Goal: Task Accomplishment & Management: Complete application form

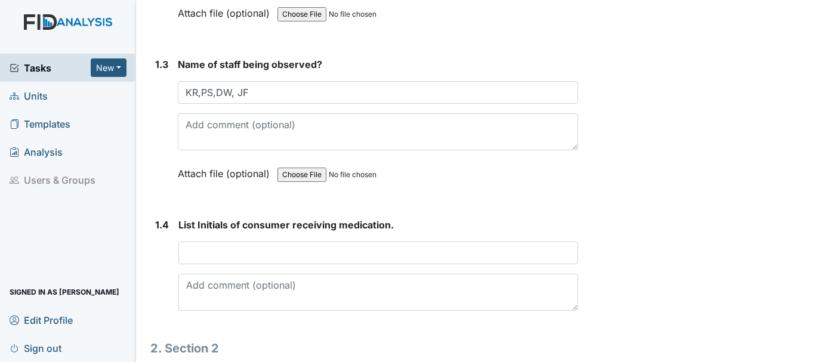
scroll to position [455, 0]
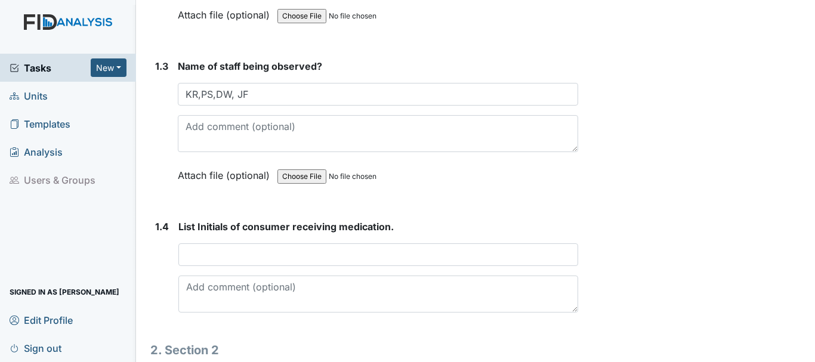
type input "KR,PS,DW, JF"
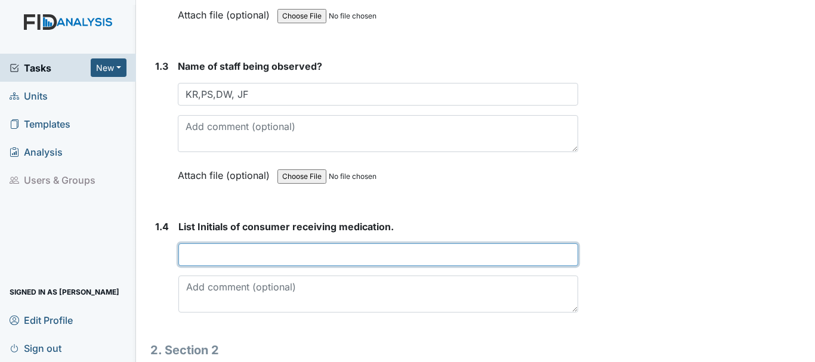
click at [219, 258] on input "text" at bounding box center [378, 254] width 400 height 23
type input "KR,PS,JF,DW"
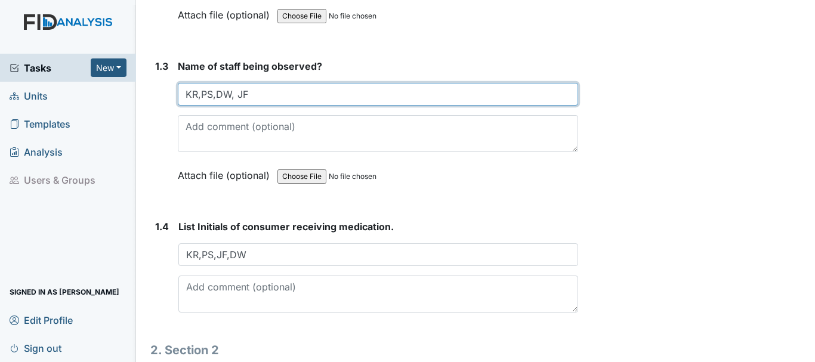
click at [264, 96] on input "KR,PS,DW, JF" at bounding box center [378, 94] width 400 height 23
type input "K"
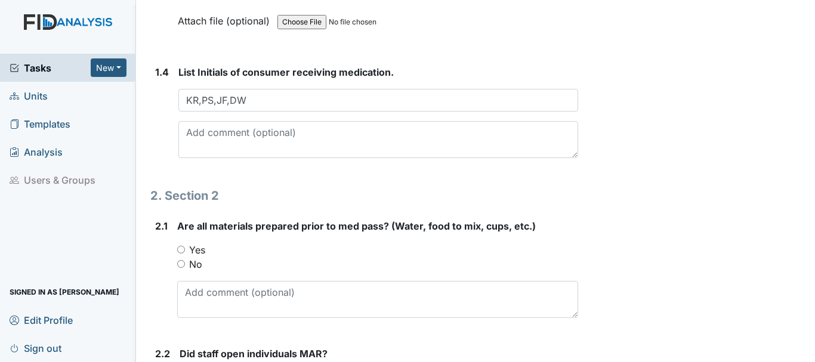
scroll to position [615, 0]
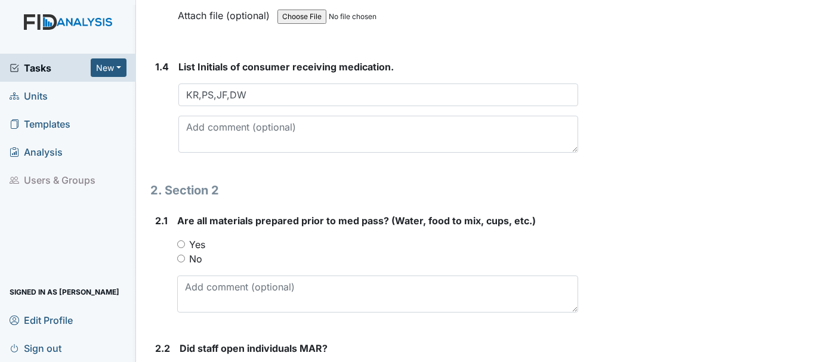
type input "[PERSON_NAME]"
click at [181, 243] on input "Yes" at bounding box center [181, 244] width 8 height 8
radio input "true"
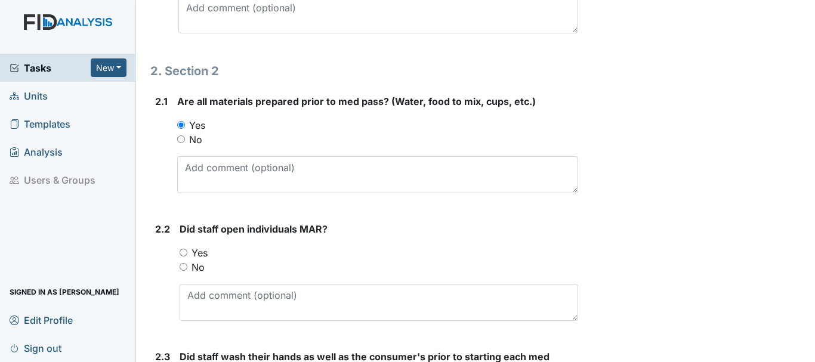
scroll to position [735, 0]
click at [184, 252] on input "Yes" at bounding box center [184, 252] width 8 height 8
radio input "true"
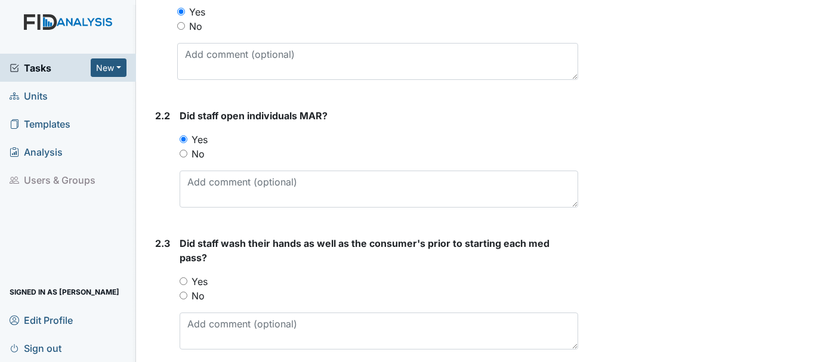
scroll to position [858, 0]
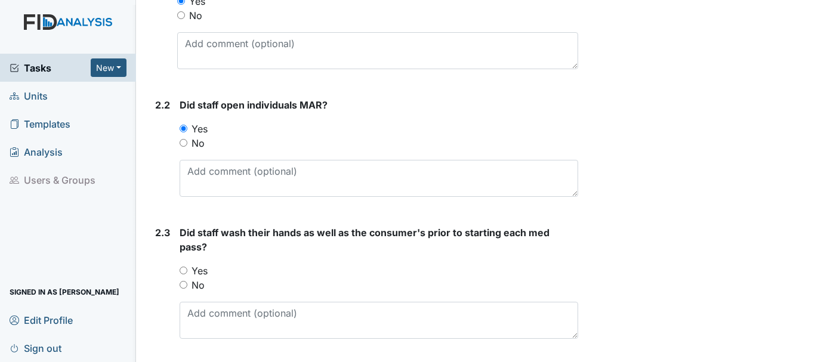
click at [186, 267] on input "Yes" at bounding box center [184, 271] width 8 height 8
radio input "true"
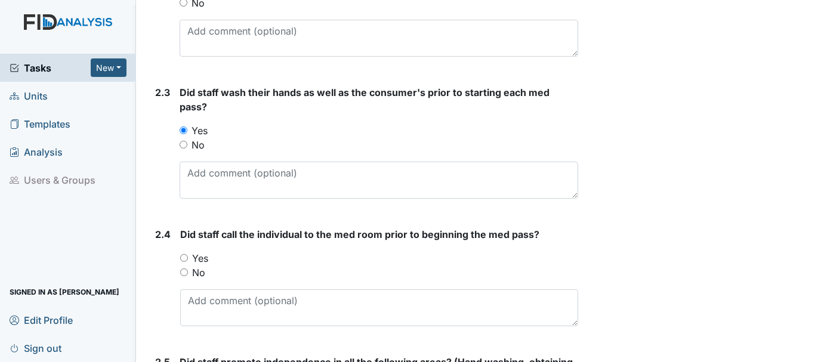
scroll to position [1007, 0]
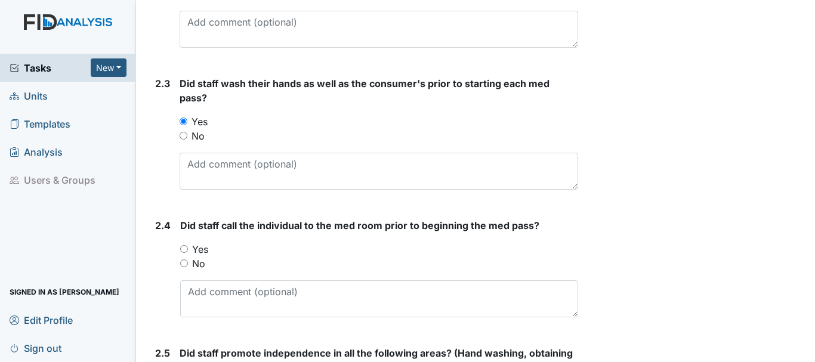
click at [184, 248] on input "Yes" at bounding box center [184, 249] width 8 height 8
radio input "true"
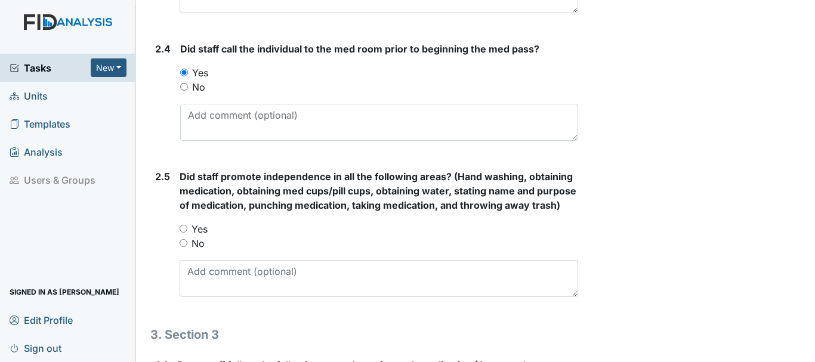
scroll to position [1192, 0]
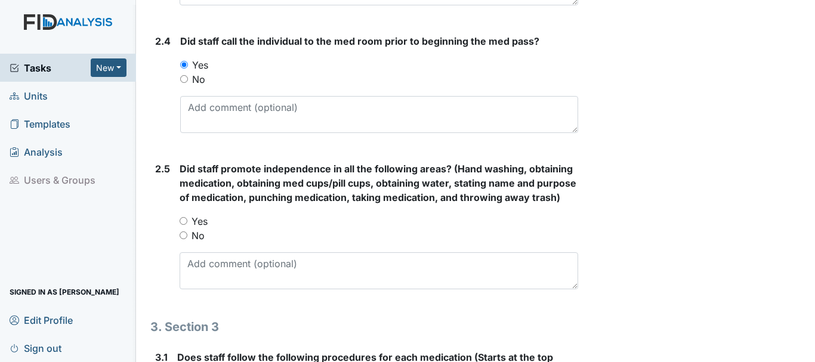
click at [184, 225] on input "Yes" at bounding box center [184, 221] width 8 height 8
radio input "true"
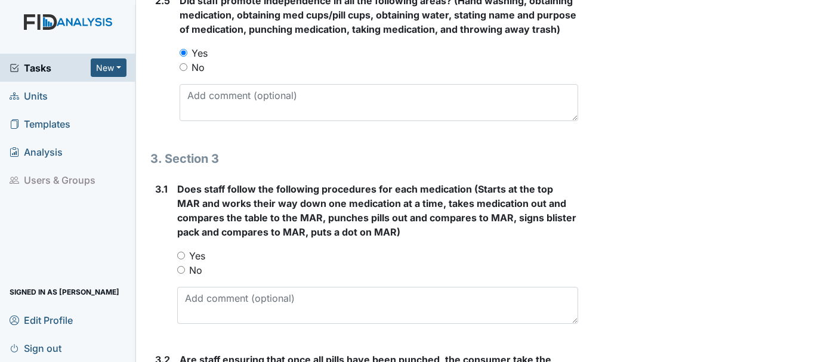
scroll to position [1371, 0]
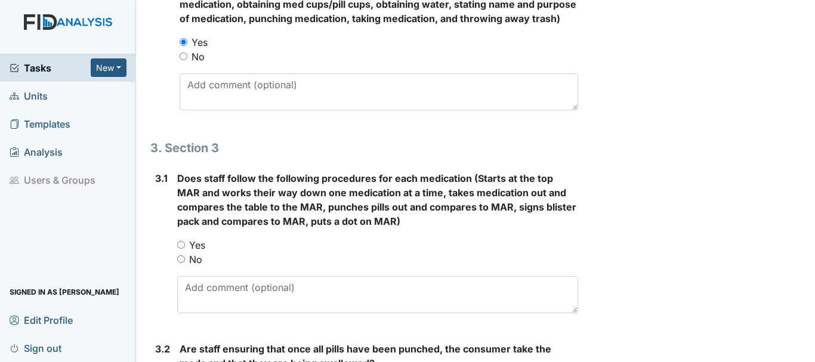
click at [183, 249] on input "Yes" at bounding box center [181, 245] width 8 height 8
radio input "true"
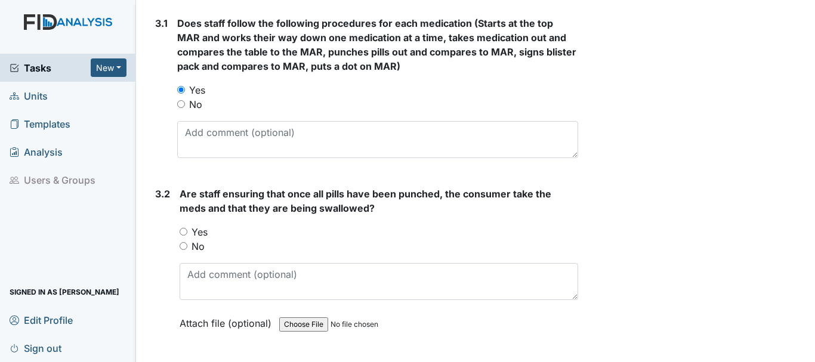
scroll to position [1539, 0]
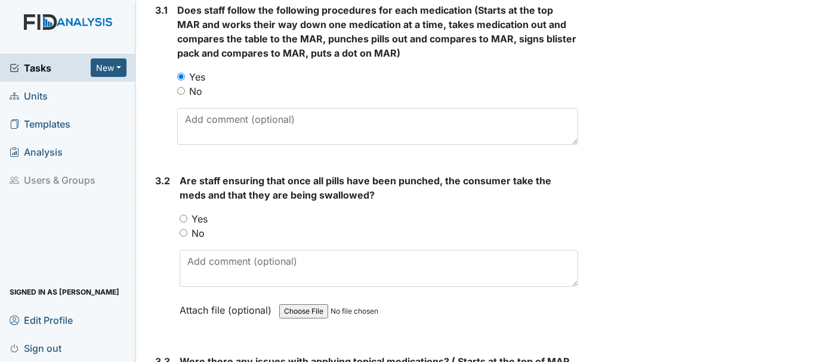
click at [184, 222] on input "Yes" at bounding box center [184, 219] width 8 height 8
radio input "true"
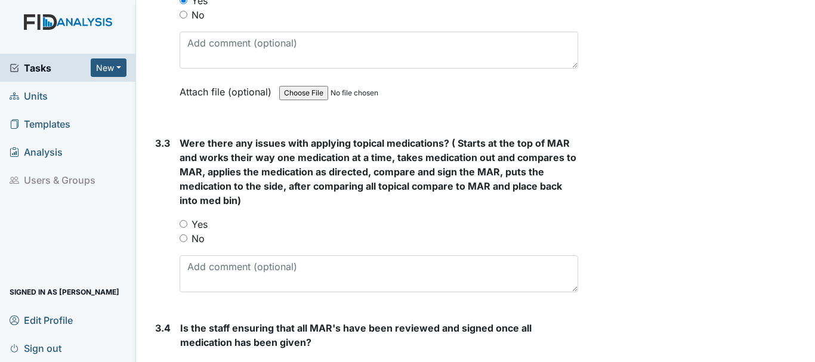
scroll to position [1760, 0]
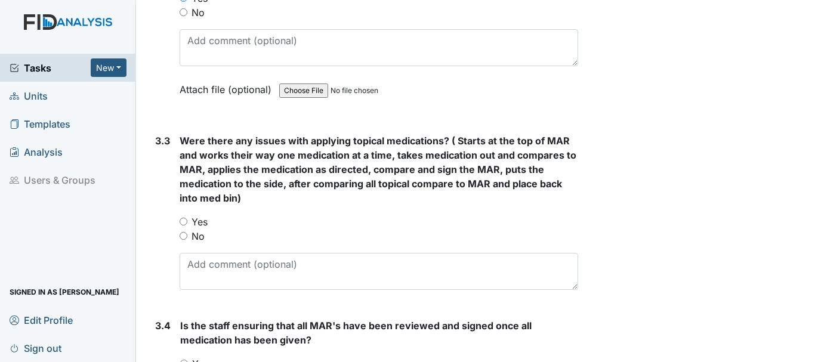
click at [183, 225] on input "Yes" at bounding box center [184, 222] width 8 height 8
radio input "true"
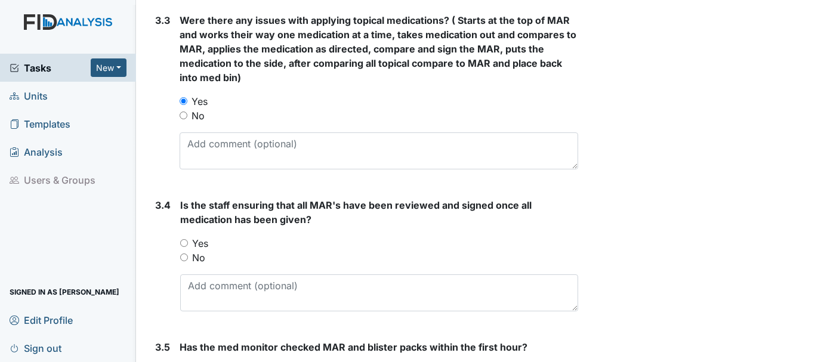
scroll to position [1885, 0]
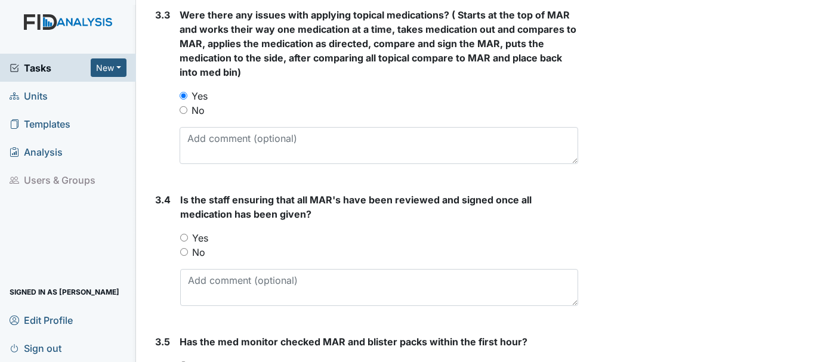
click at [184, 242] on input "Yes" at bounding box center [184, 238] width 8 height 8
radio input "true"
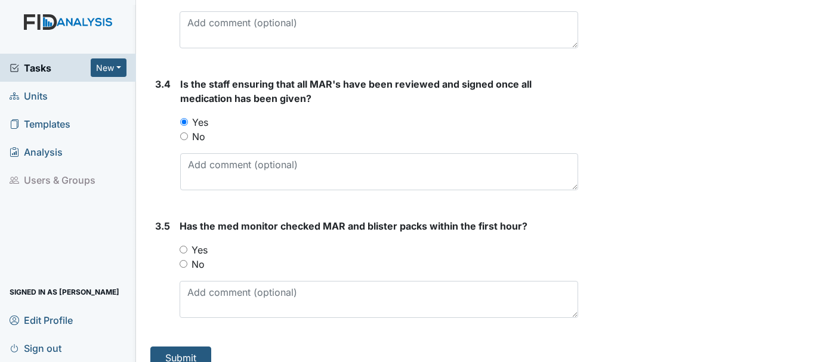
scroll to position [2032, 0]
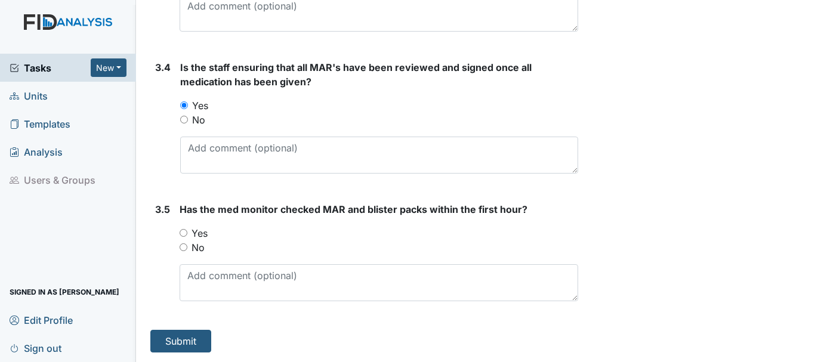
click at [184, 233] on input "Yes" at bounding box center [184, 233] width 8 height 8
radio input "true"
click at [179, 340] on button "Submit" at bounding box center [180, 341] width 61 height 23
